Goal: Task Accomplishment & Management: Use online tool/utility

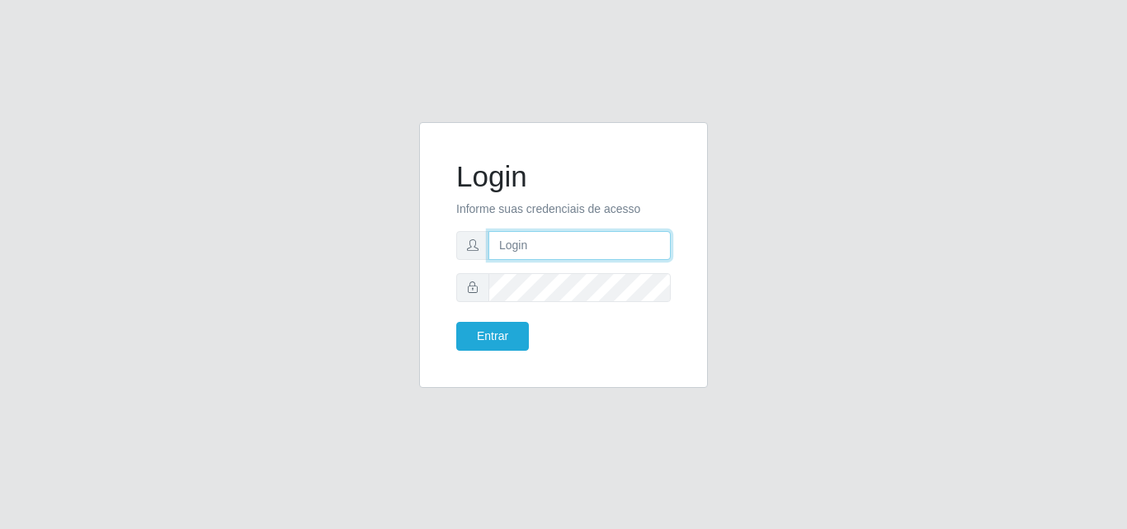
click at [596, 246] on input "text" at bounding box center [580, 245] width 182 height 29
type input "[EMAIL_ADDRESS][DOMAIN_NAME]"
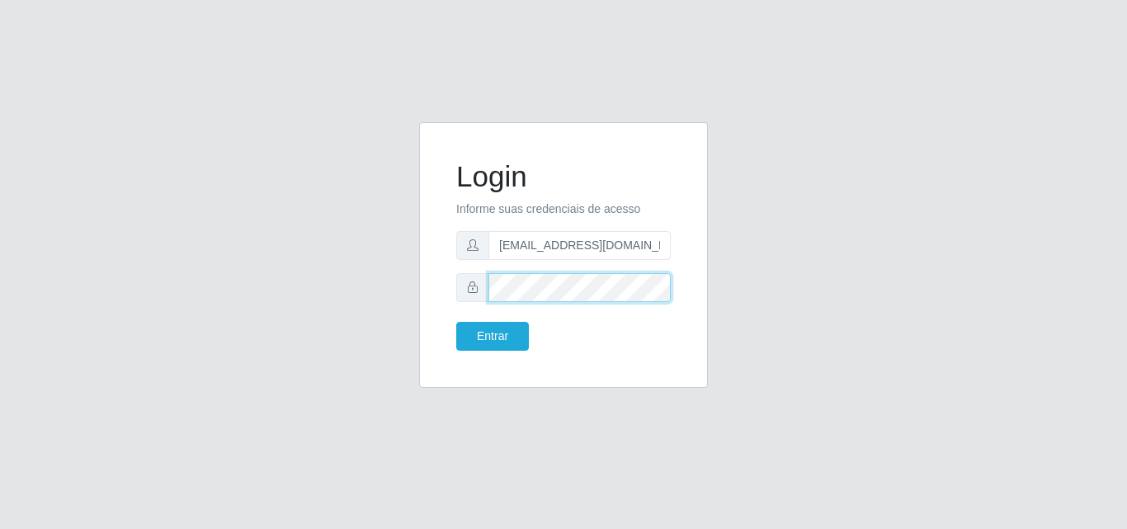
click at [456, 322] on button "Entrar" at bounding box center [492, 336] width 73 height 29
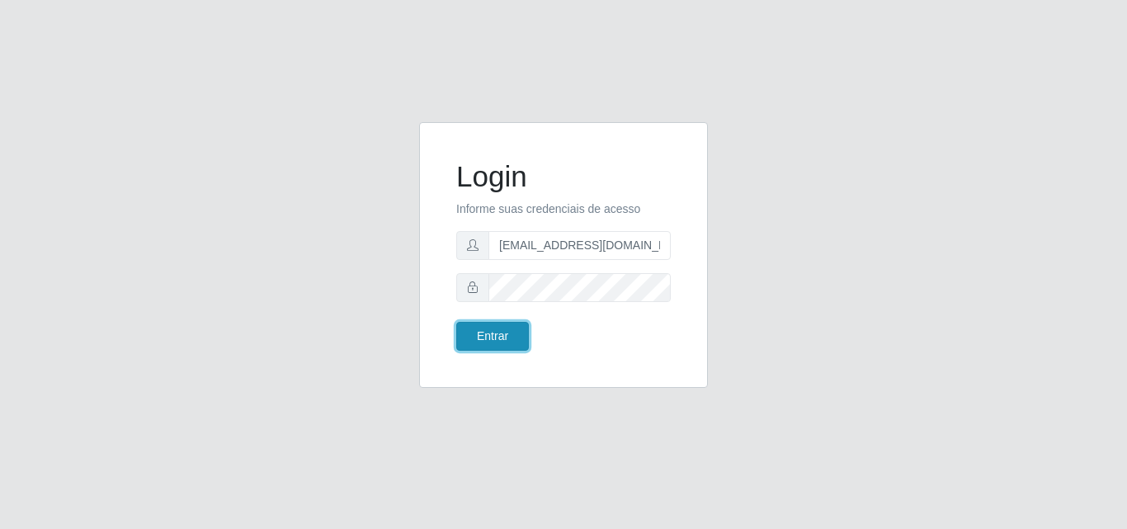
click at [497, 338] on button "Entrar" at bounding box center [492, 336] width 73 height 29
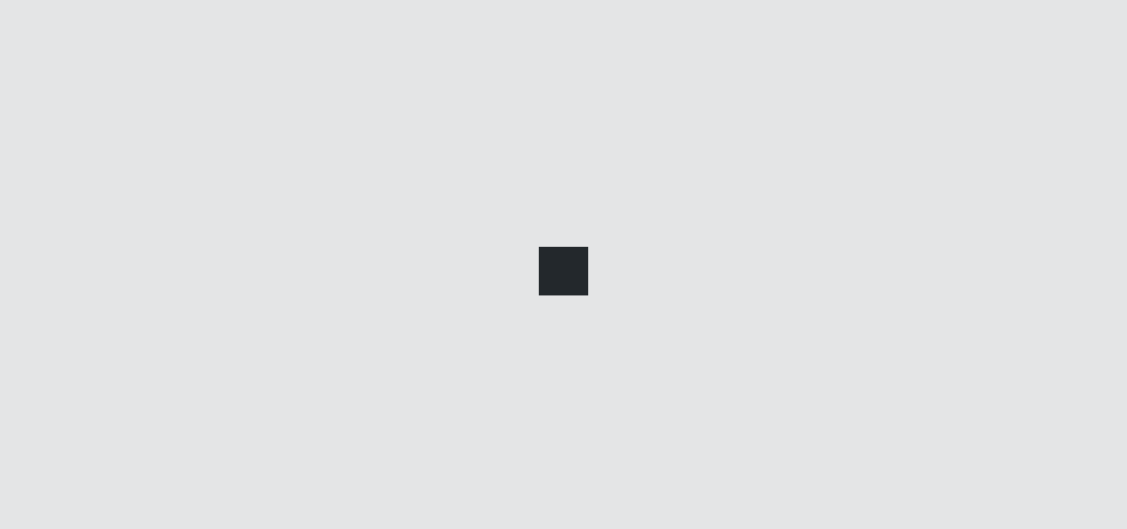
drag, startPoint x: 541, startPoint y: 171, endPoint x: 565, endPoint y: 186, distance: 28.2
click at [565, 186] on div at bounding box center [563, 264] width 1127 height 529
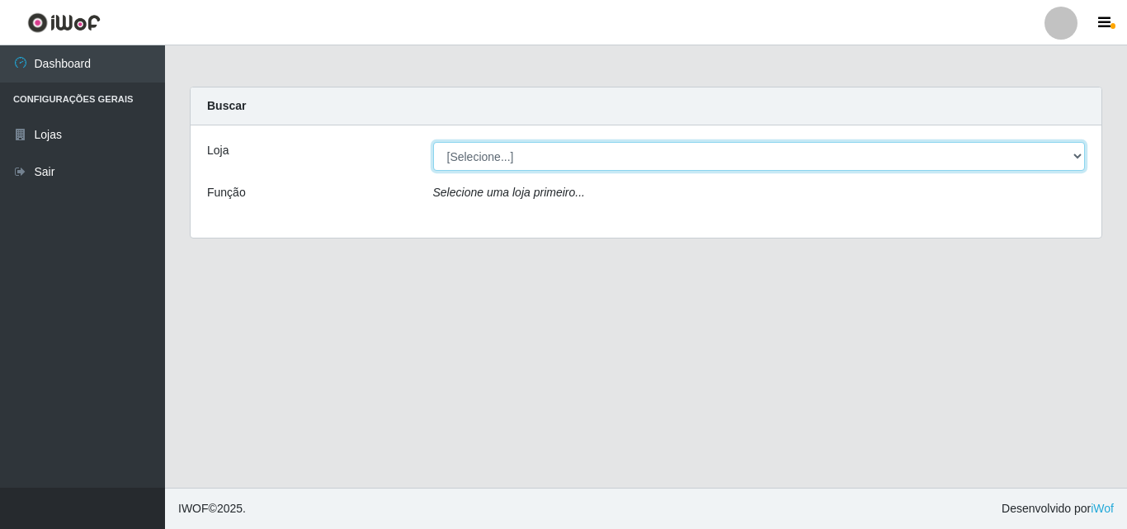
click at [578, 150] on select "[Selecione...] Corte Fácil - Unidade Emaús" at bounding box center [759, 156] width 653 height 29
select select "201"
click at [433, 142] on select "[Selecione...] Corte Fácil - Unidade Emaús" at bounding box center [759, 156] width 653 height 29
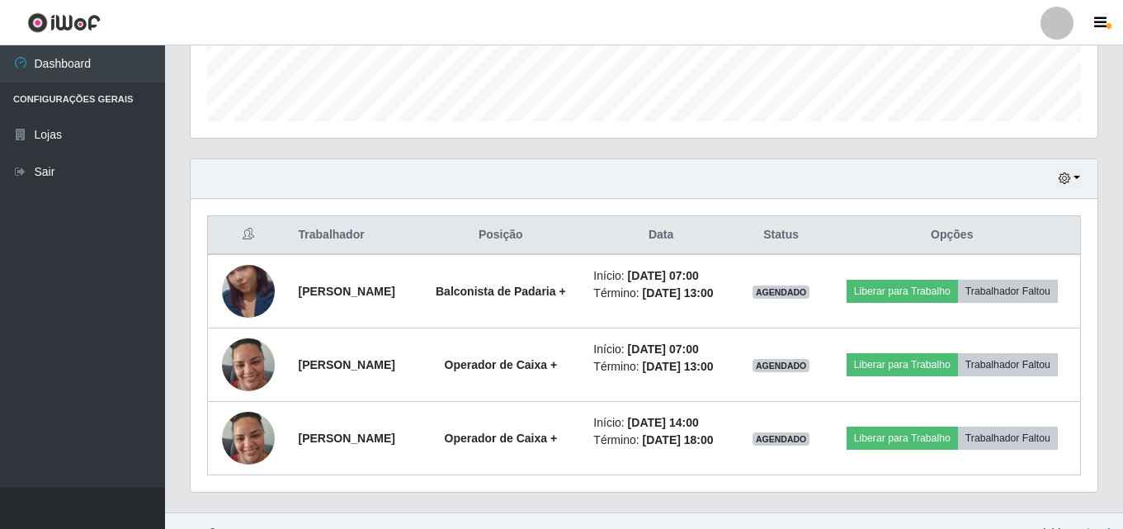
scroll to position [531, 0]
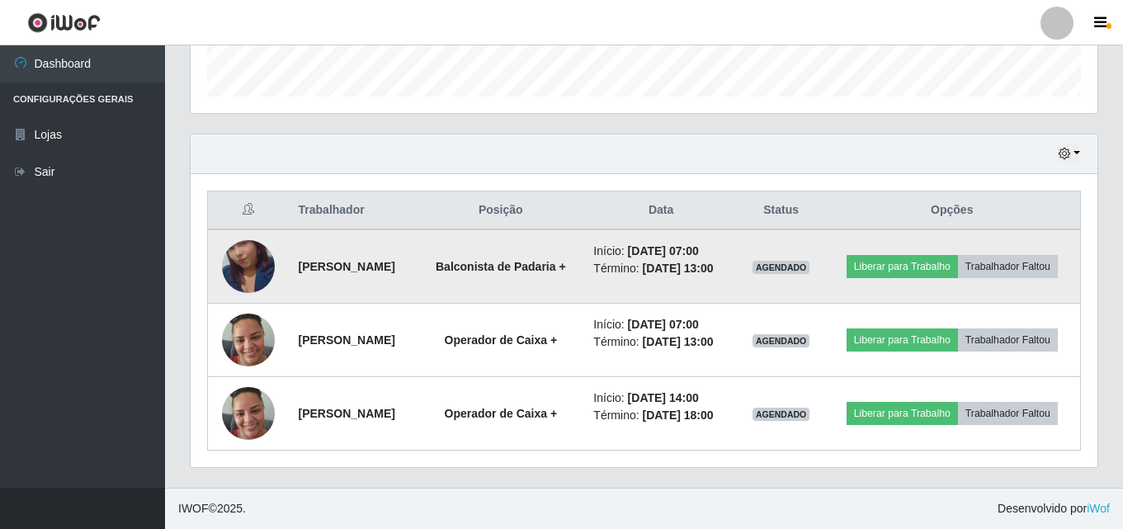
click at [234, 227] on img at bounding box center [248, 267] width 53 height 94
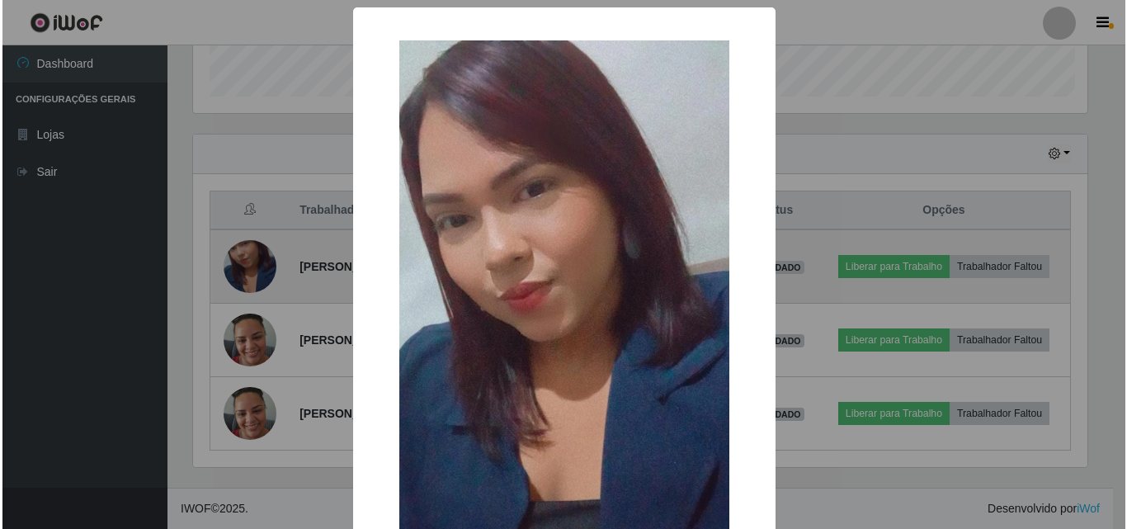
scroll to position [342, 899]
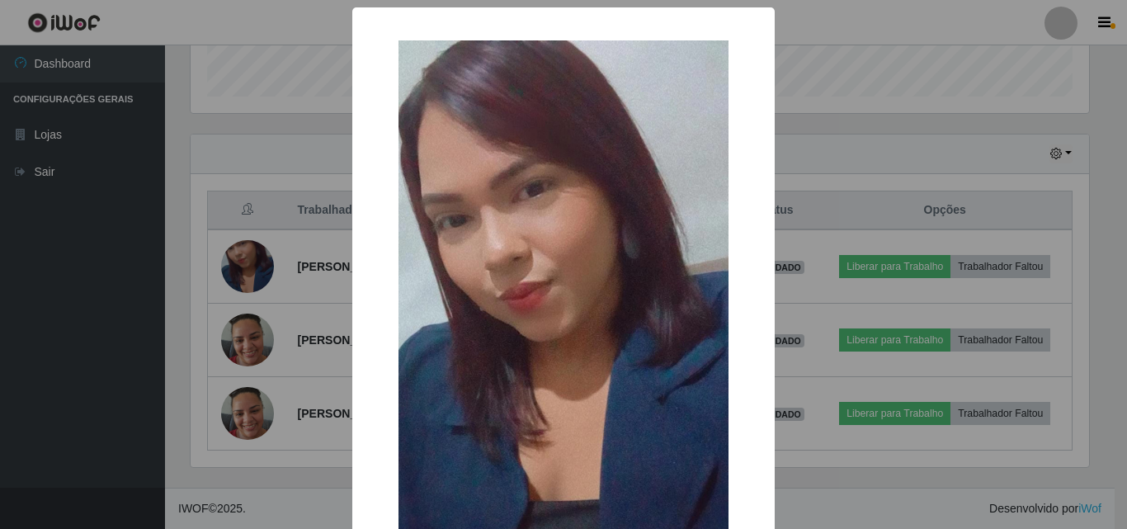
click at [243, 246] on div "× OK Cancel" at bounding box center [563, 264] width 1127 height 529
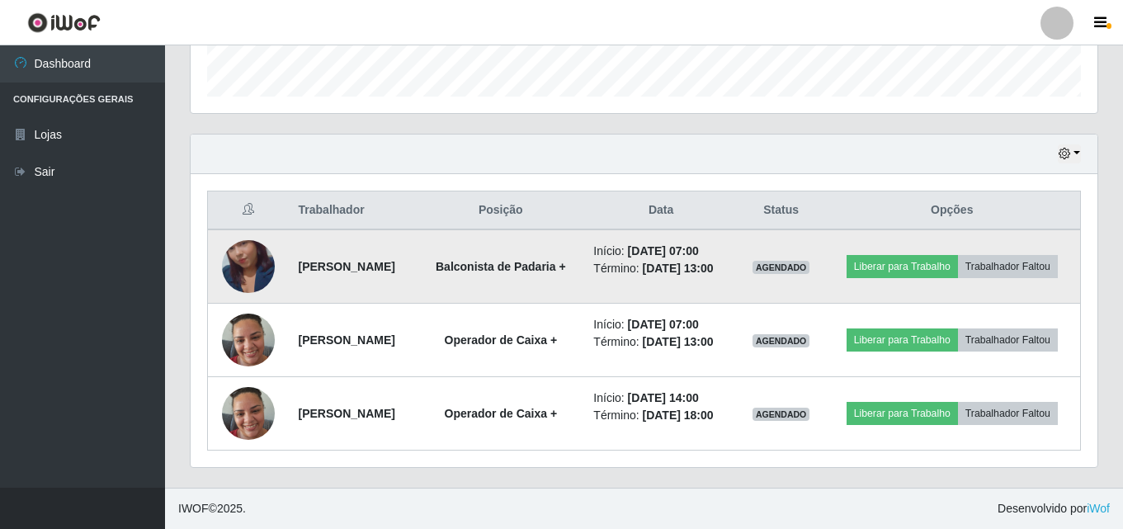
scroll to position [531, 0]
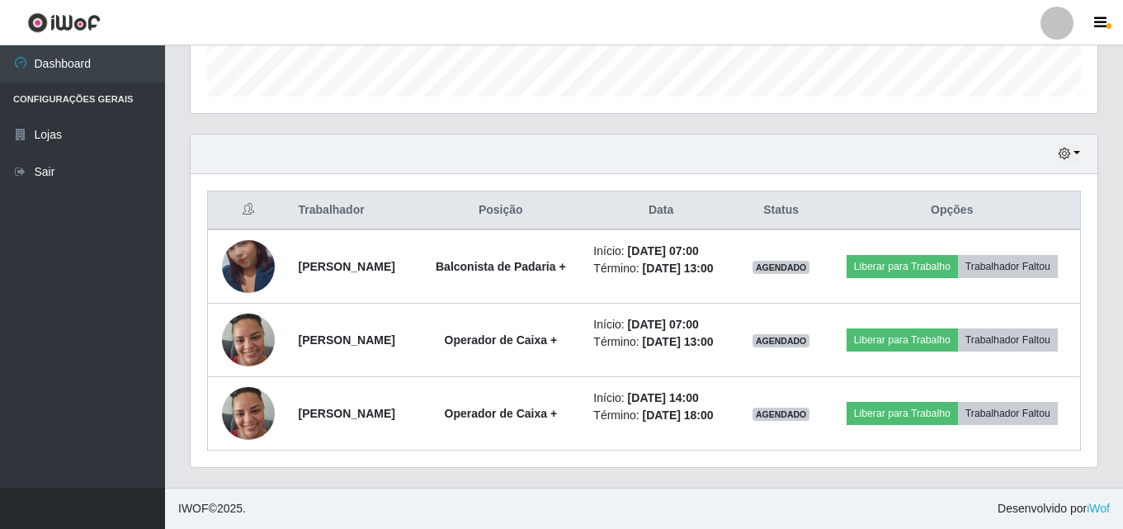
click at [1057, 135] on div "Hoje 1 dia 3 dias 1 Semana Não encerrados" at bounding box center [644, 155] width 907 height 40
click at [1061, 148] on icon "button" at bounding box center [1065, 154] width 12 height 12
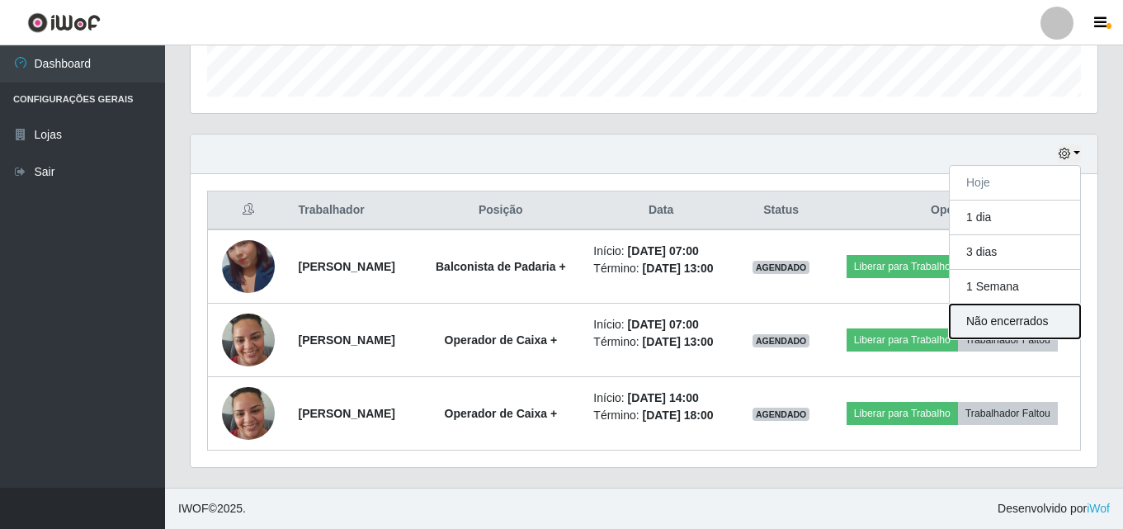
click at [1044, 305] on button "Não encerrados" at bounding box center [1015, 322] width 130 height 34
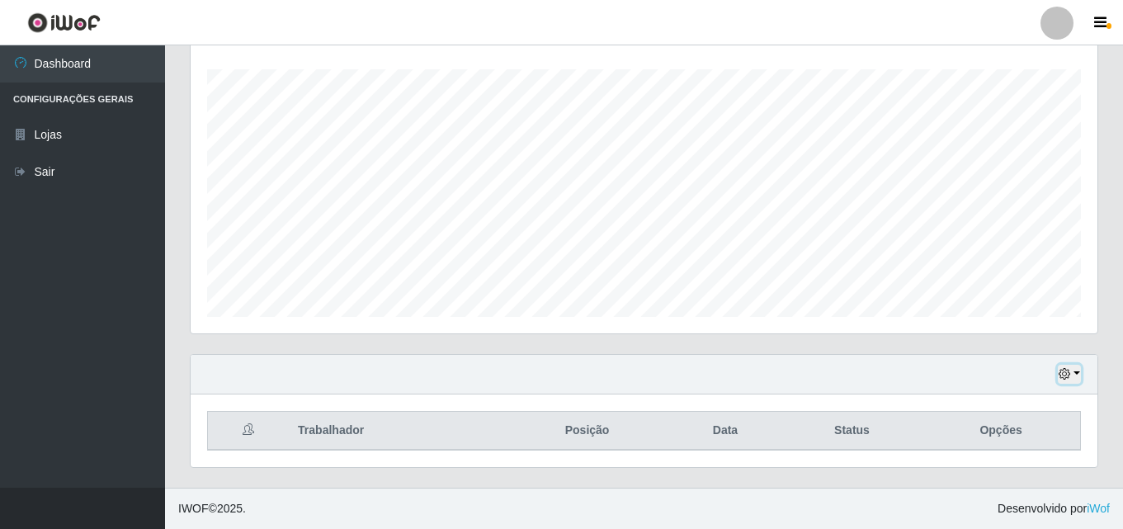
click at [1066, 375] on icon "button" at bounding box center [1065, 374] width 12 height 12
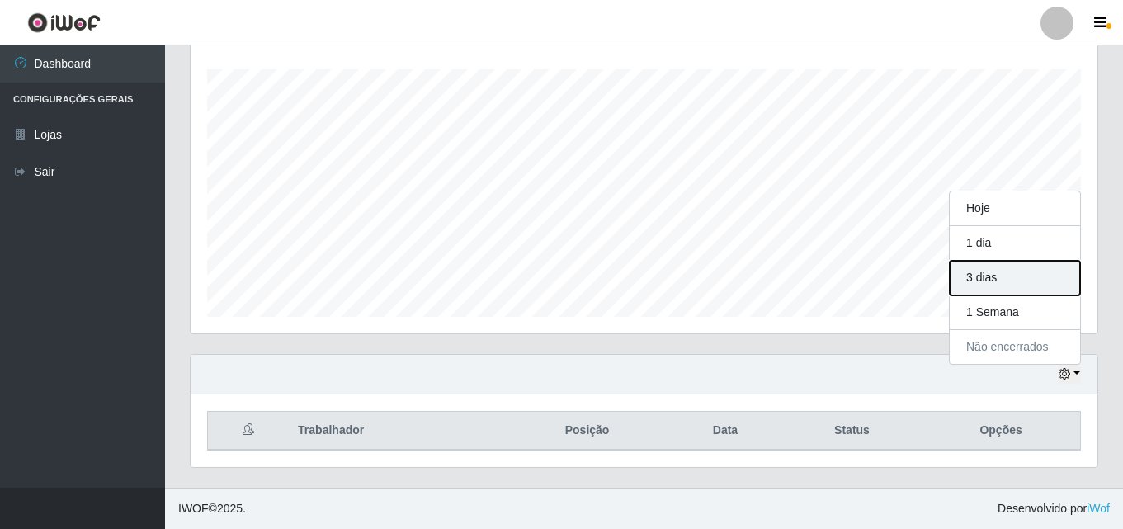
click at [981, 275] on button "3 dias" at bounding box center [1015, 278] width 130 height 35
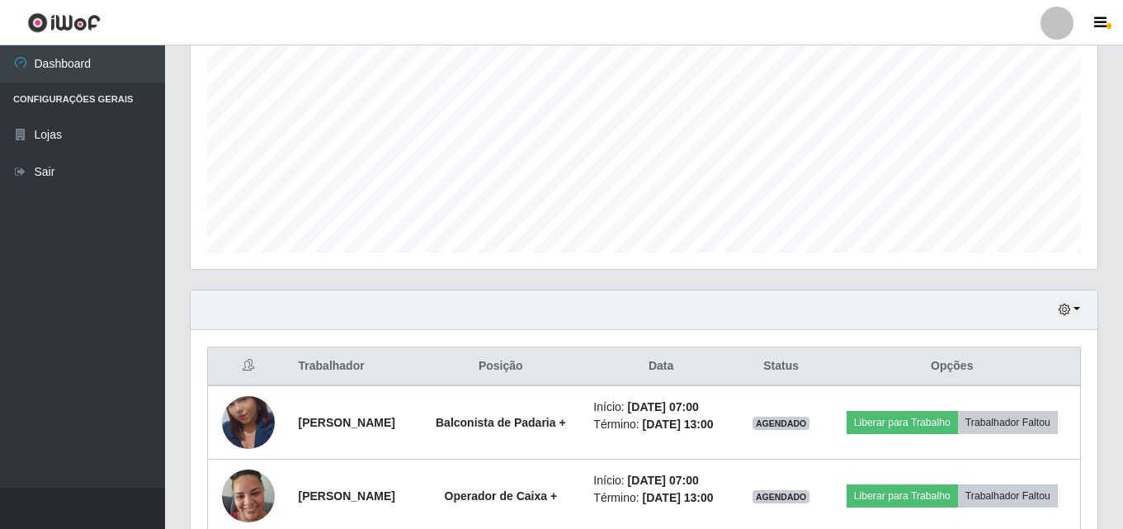
scroll to position [413, 0]
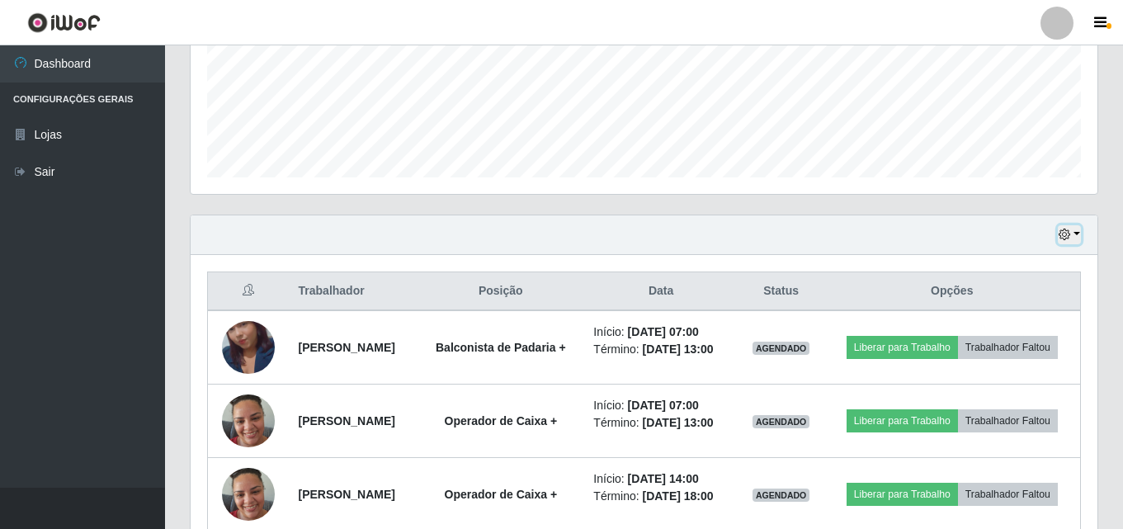
click at [1068, 232] on icon "button" at bounding box center [1065, 235] width 12 height 12
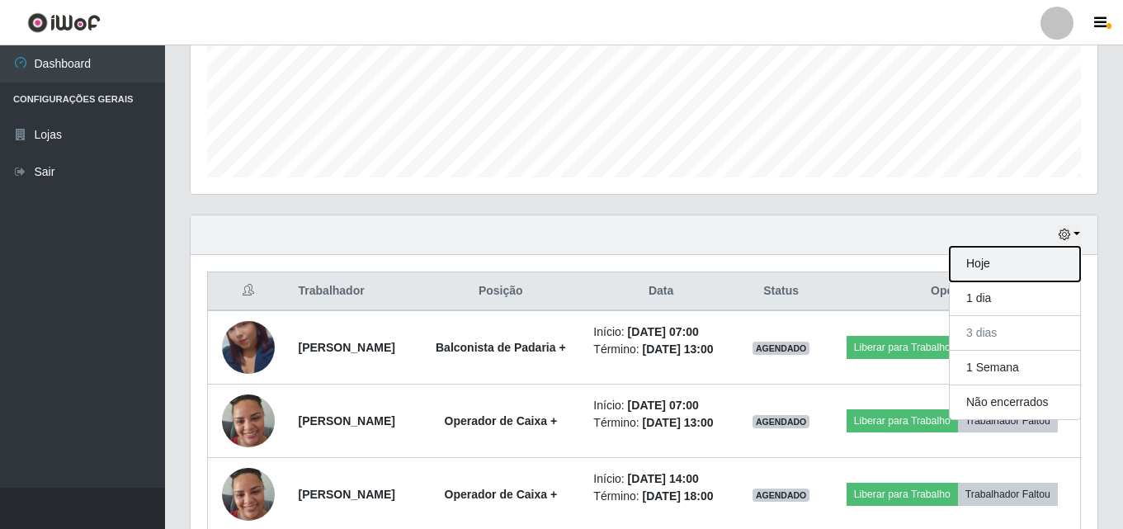
drag, startPoint x: 1016, startPoint y: 267, endPoint x: 1016, endPoint y: 257, distance: 10.7
click at [1016, 257] on button "Hoje" at bounding box center [1015, 264] width 130 height 35
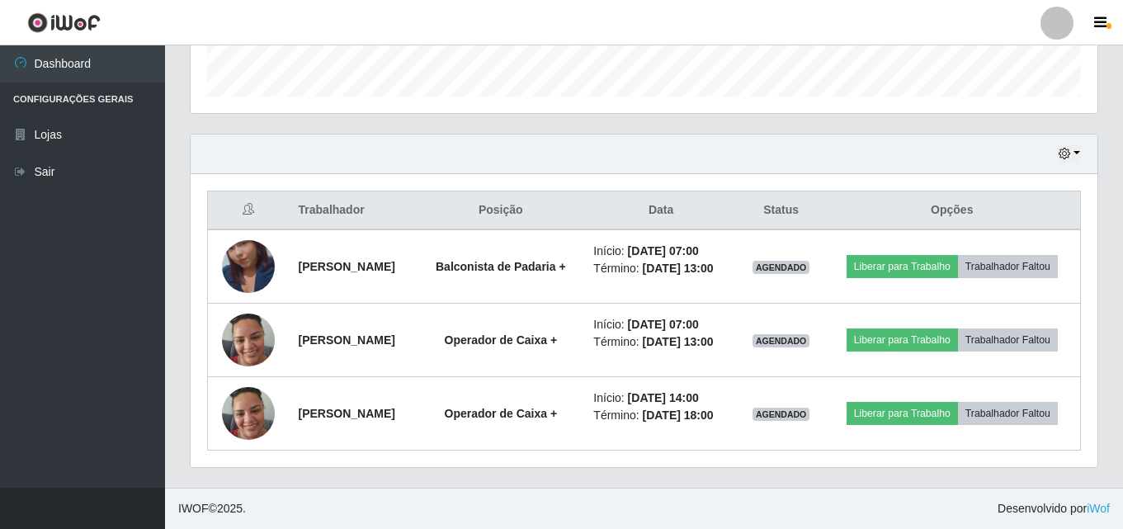
scroll to position [531, 0]
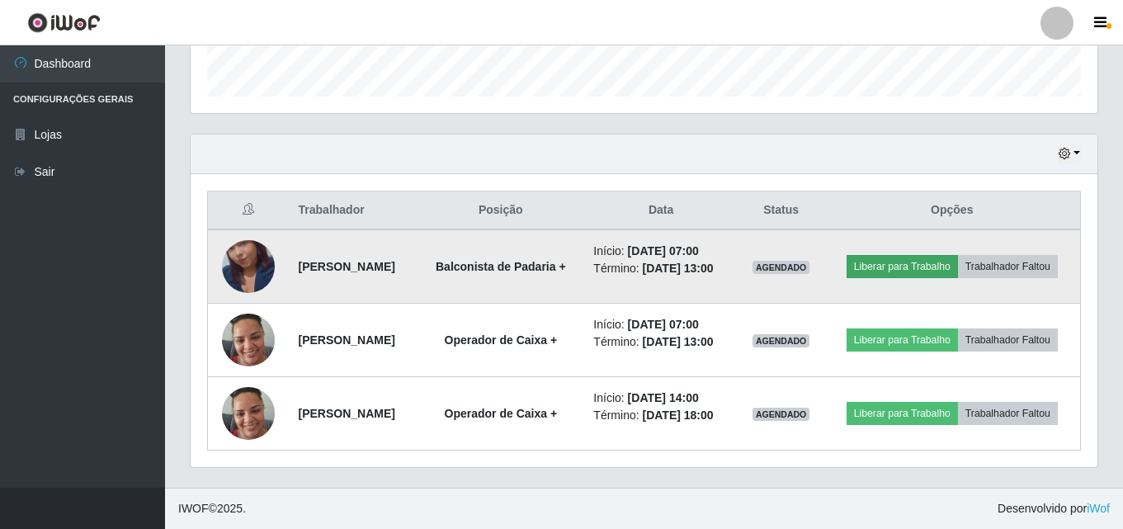
click at [982, 229] on td "Liberar para Trabalho Trabalhador Faltou" at bounding box center [952, 266] width 257 height 74
click at [958, 255] on button "Liberar para Trabalho" at bounding box center [902, 266] width 111 height 23
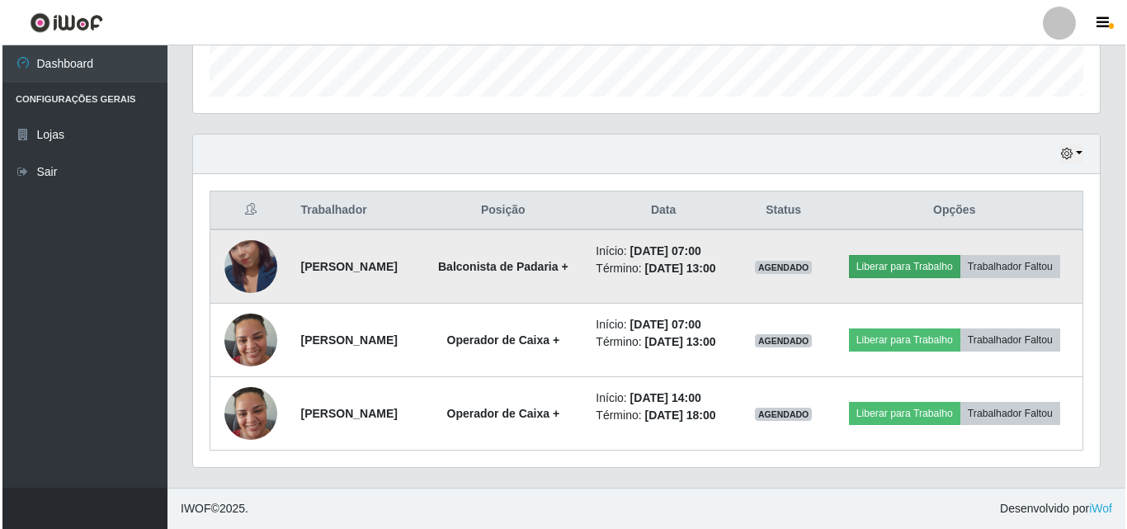
scroll to position [342, 899]
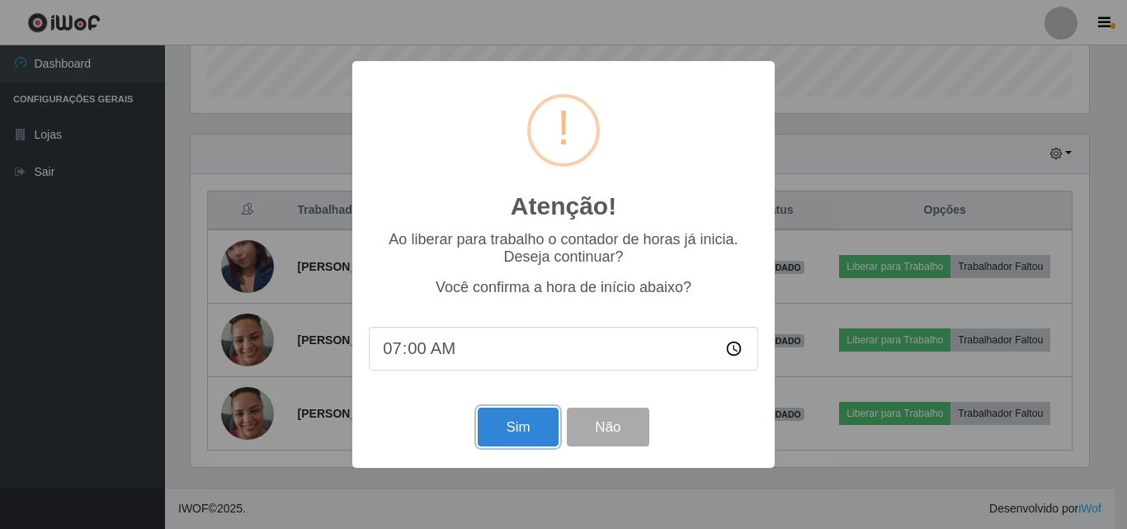
drag, startPoint x: 479, startPoint y: 430, endPoint x: 632, endPoint y: 386, distance: 158.8
click at [493, 432] on button "Sim" at bounding box center [518, 427] width 80 height 39
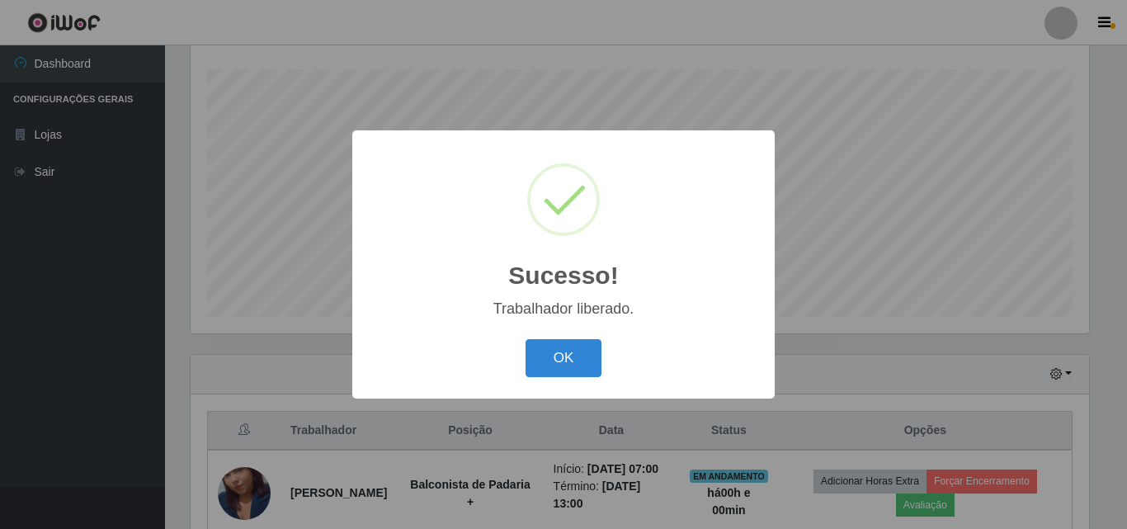
drag, startPoint x: 545, startPoint y: 353, endPoint x: 685, endPoint y: 282, distance: 157.2
click at [595, 334] on div "Sucesso! × Trabalhador liberado. OK Cancel" at bounding box center [563, 263] width 423 height 267
click at [572, 353] on button "OK" at bounding box center [564, 358] width 77 height 39
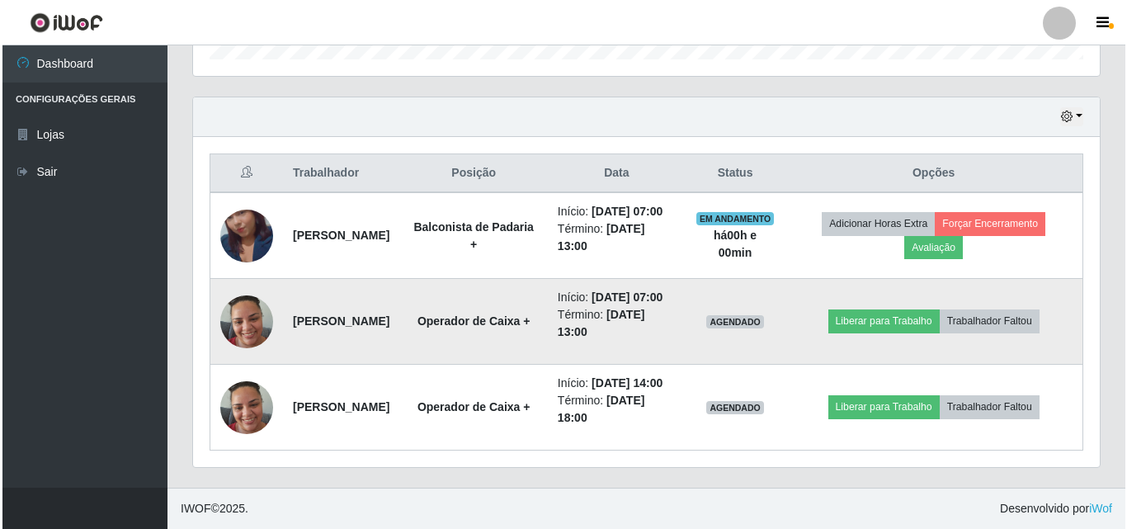
scroll to position [583, 0]
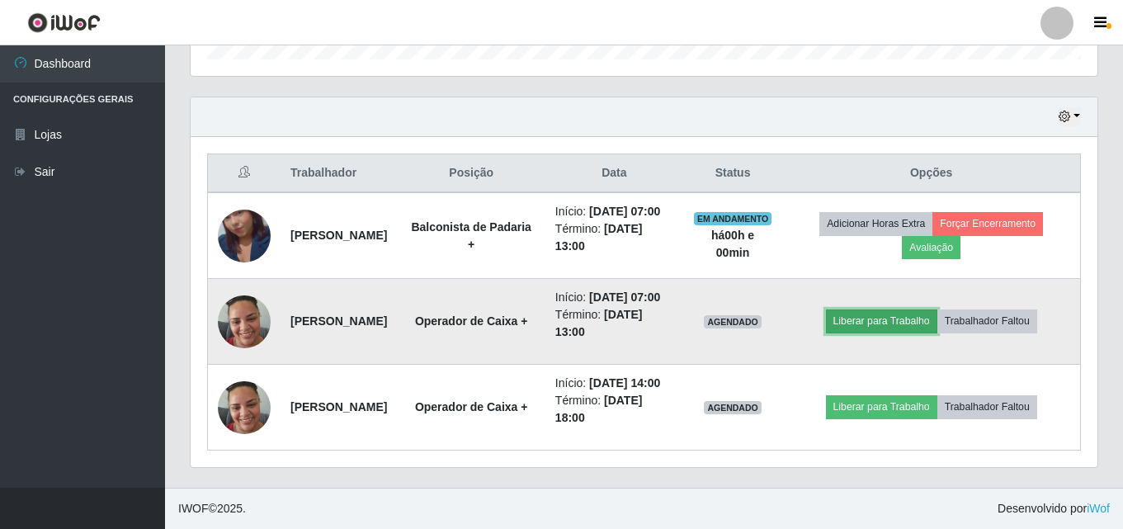
click at [901, 309] on button "Liberar para Trabalho" at bounding box center [881, 320] width 111 height 23
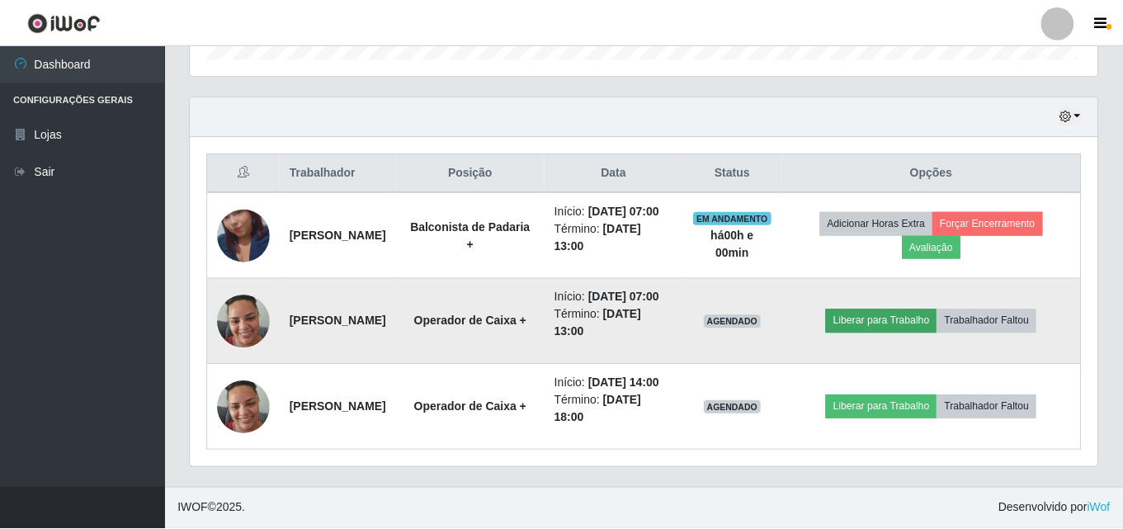
scroll to position [342, 899]
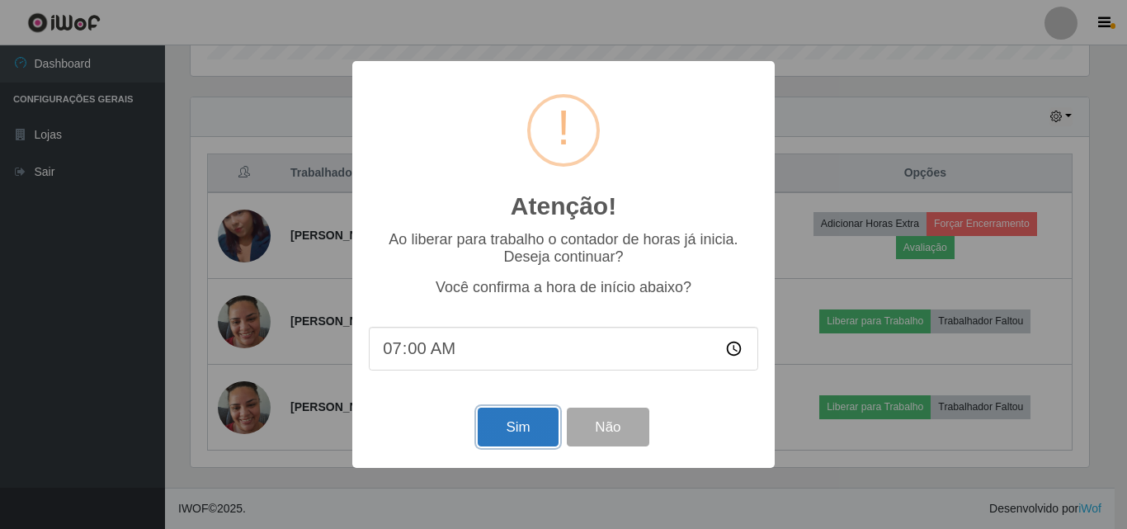
click at [521, 441] on button "Sim" at bounding box center [518, 427] width 80 height 39
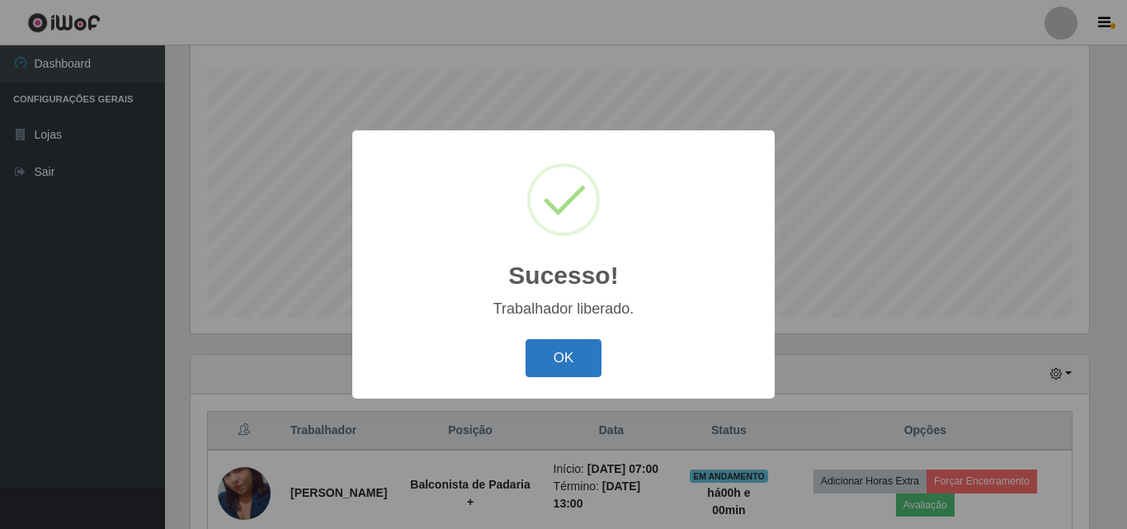
click at [593, 362] on button "OK" at bounding box center [564, 358] width 77 height 39
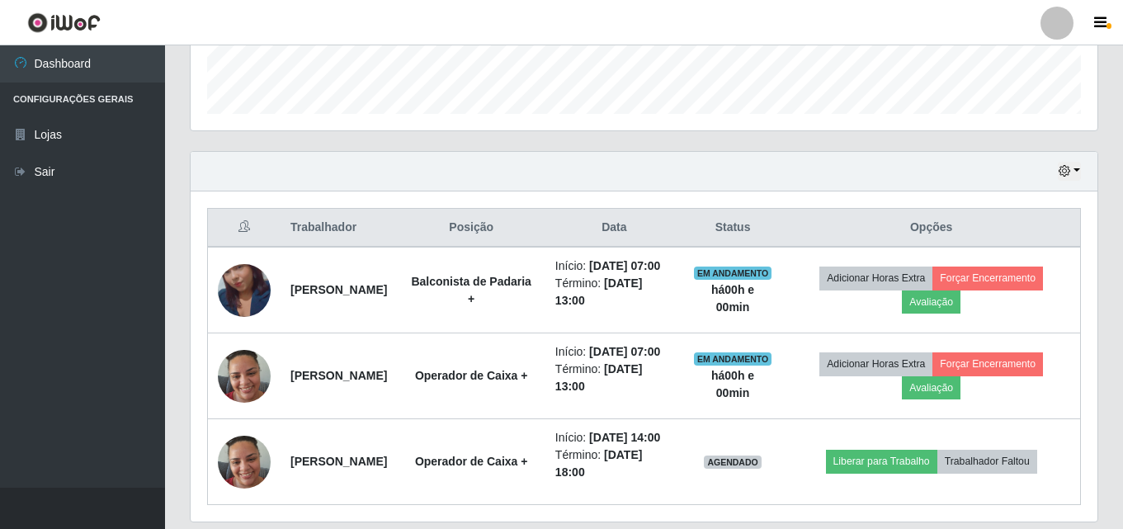
scroll to position [583, 0]
